Goal: Task Accomplishment & Management: Use online tool/utility

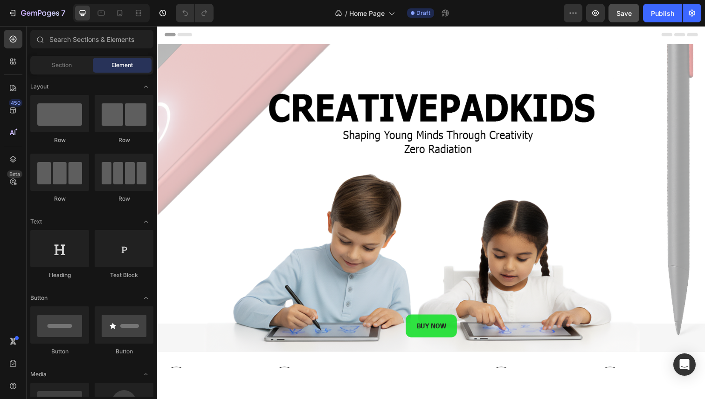
click at [622, 21] on button "Save" at bounding box center [623, 13] width 31 height 19
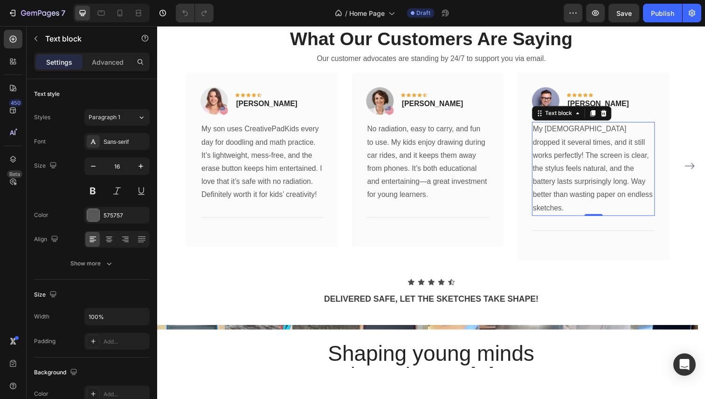
click at [585, 201] on p "My [DEMOGRAPHIC_DATA] dropped it several times, and it still works perfectly! T…" at bounding box center [601, 172] width 123 height 94
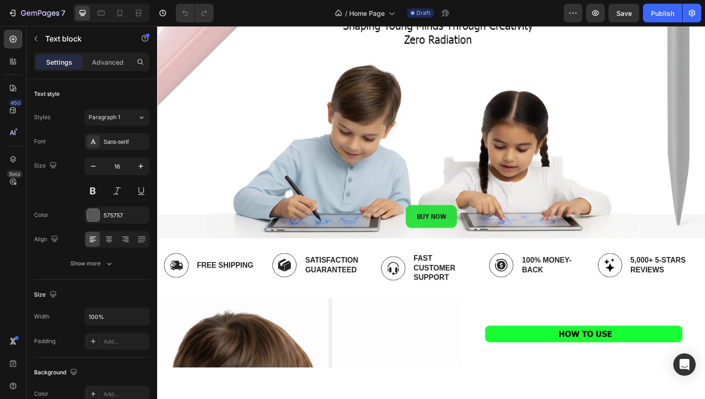
scroll to position [22, 0]
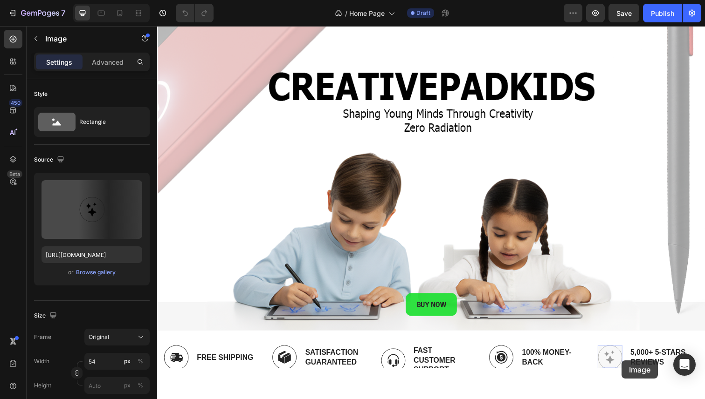
drag, startPoint x: 631, startPoint y: 368, endPoint x: 639, endPoint y: 371, distance: 9.0
click at [639, 371] on div "Image 0 Image 0 5,000+ 5-Stars Reviews Text Block Row" at bounding box center [655, 361] width 96 height 32
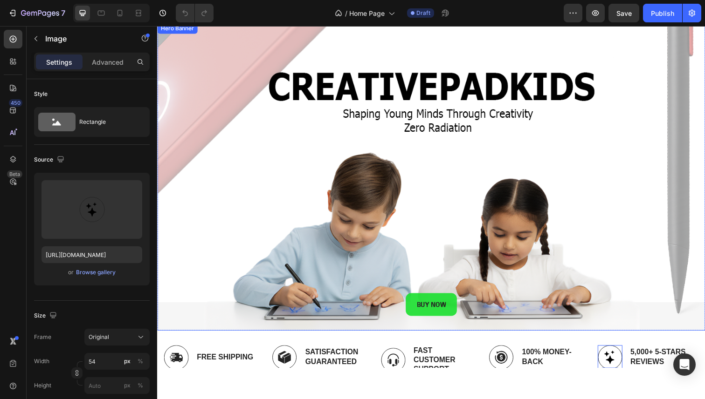
drag, startPoint x: 494, startPoint y: 229, endPoint x: 509, endPoint y: 229, distance: 14.4
click at [496, 229] on div "Background Image" at bounding box center [436, 180] width 559 height 315
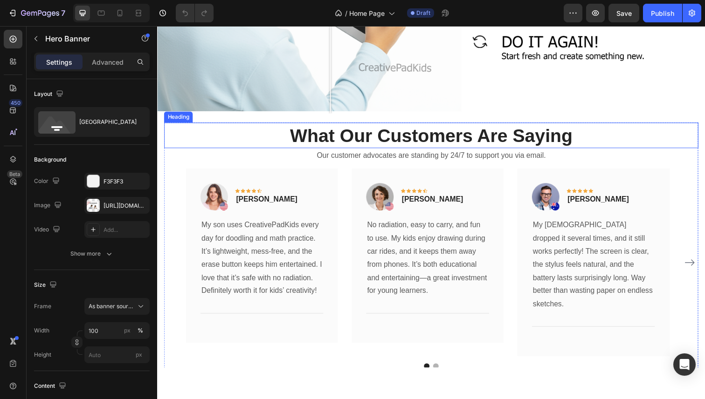
scroll to position [619, 0]
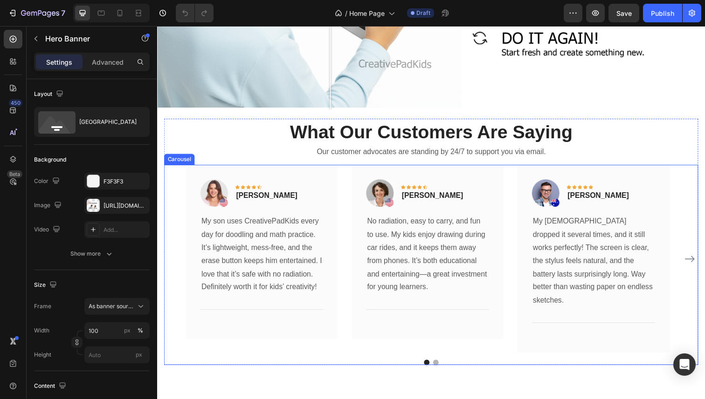
click at [695, 259] on icon "Carousel Next Arrow" at bounding box center [700, 264] width 11 height 11
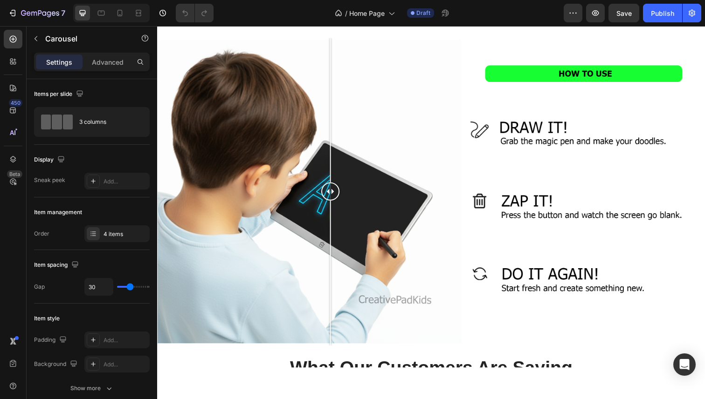
scroll to position [369, 0]
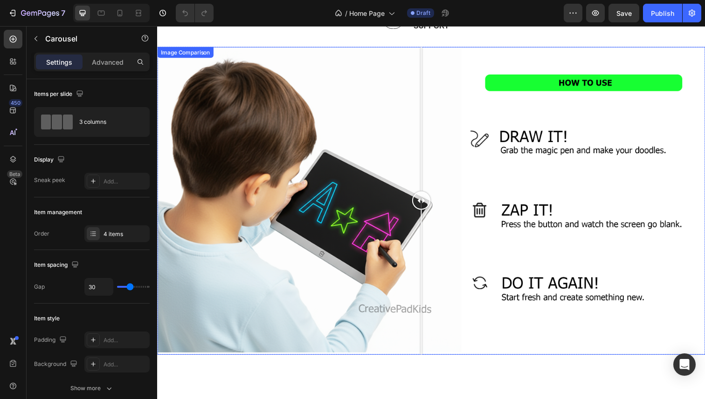
drag, startPoint x: 330, startPoint y: 205, endPoint x: 426, endPoint y: 202, distance: 96.0
click at [426, 202] on div at bounding box center [426, 204] width 19 height 19
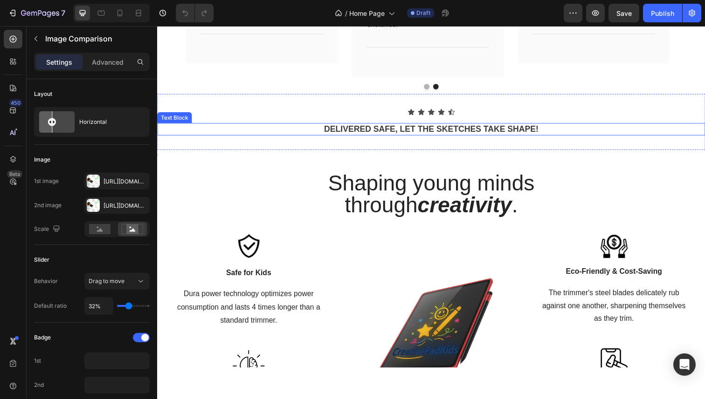
scroll to position [898, 0]
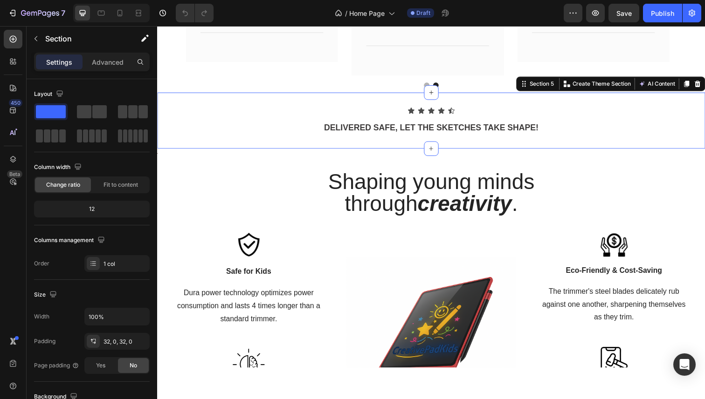
click at [488, 94] on div "Icon Icon Icon Icon Icon Icon List Row DELIVERED SAFE, LET THE SKETCHES TAKE SH…" at bounding box center [436, 122] width 559 height 57
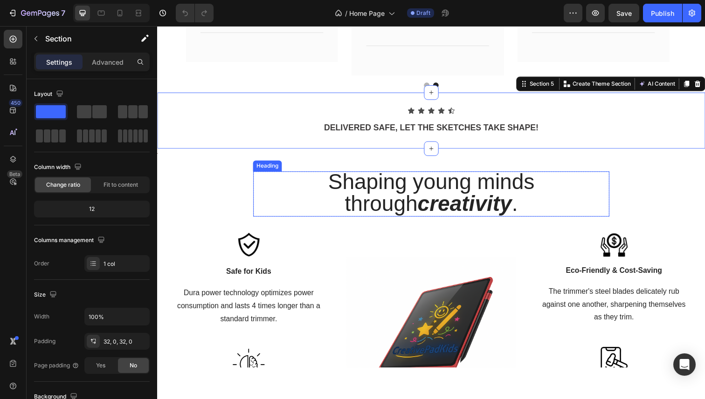
click at [559, 198] on h2 "Shaping young minds through creativity ." at bounding box center [436, 198] width 363 height 46
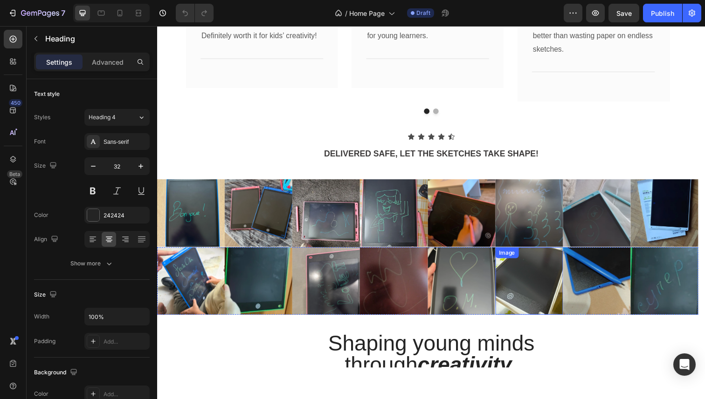
scroll to position [872, 0]
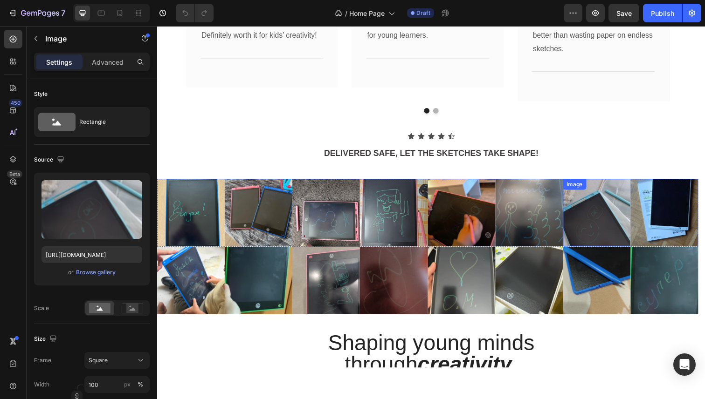
click at [622, 225] on img at bounding box center [605, 216] width 69 height 69
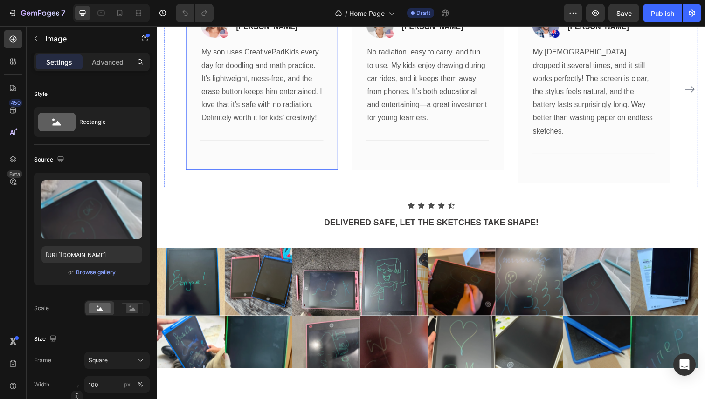
scroll to position [790, 0]
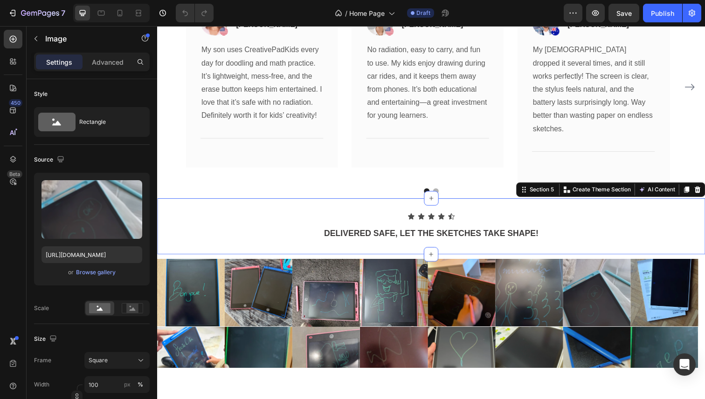
click at [410, 202] on div "Icon Icon Icon Icon Icon Icon List Row DELIVERED SAFE, LET THE SKETCHES TAKE SH…" at bounding box center [436, 230] width 559 height 57
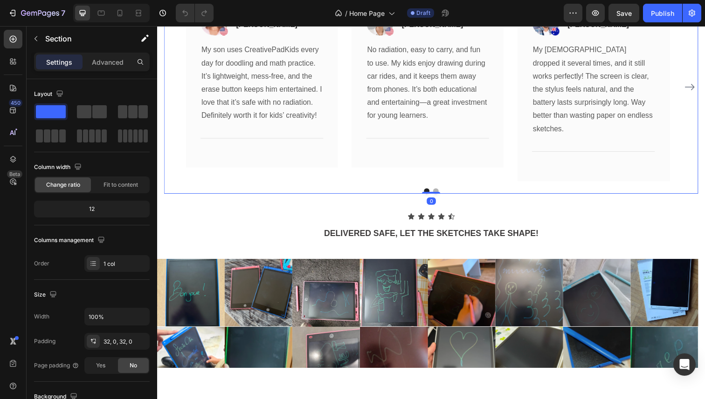
click at [498, 192] on div at bounding box center [436, 195] width 545 height 6
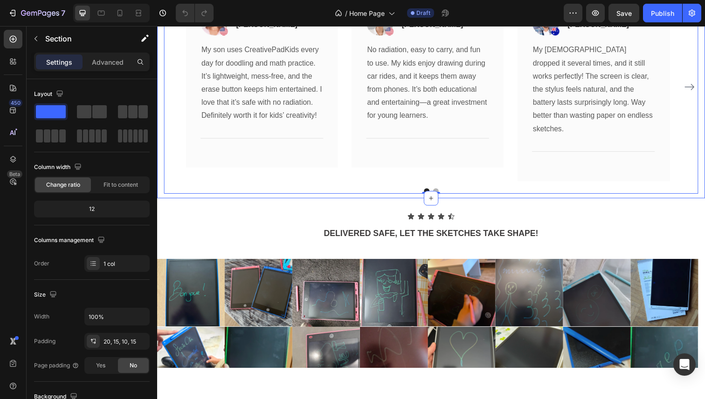
click at [489, 185] on div "What Our Customers Are Saying Heading Our customer advocates are standing by 24…" at bounding box center [436, 69] width 559 height 266
click at [474, 192] on div at bounding box center [436, 195] width 545 height 6
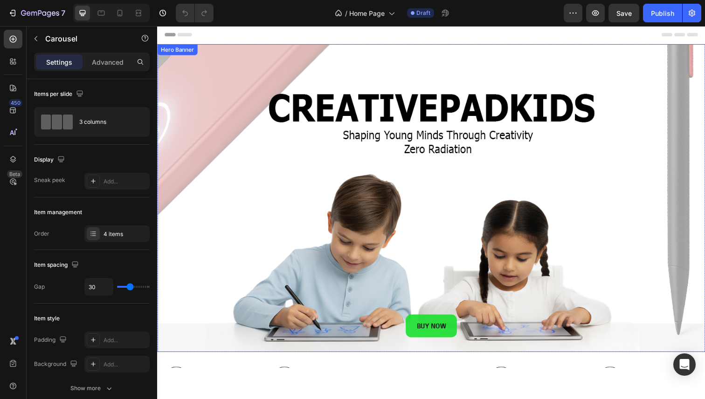
scroll to position [85, 0]
